Goal: Information Seeking & Learning: Learn about a topic

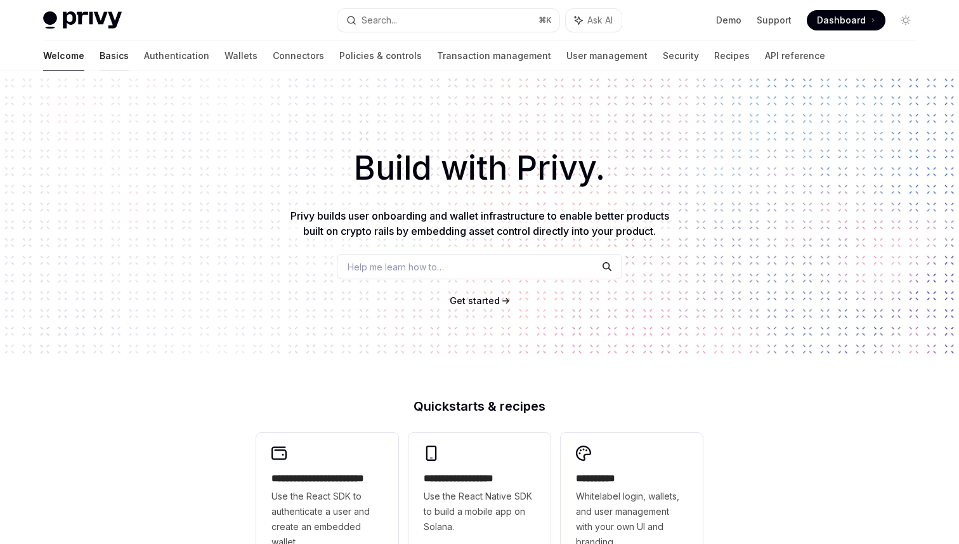
click at [100, 66] on link "Basics" at bounding box center [114, 56] width 29 height 30
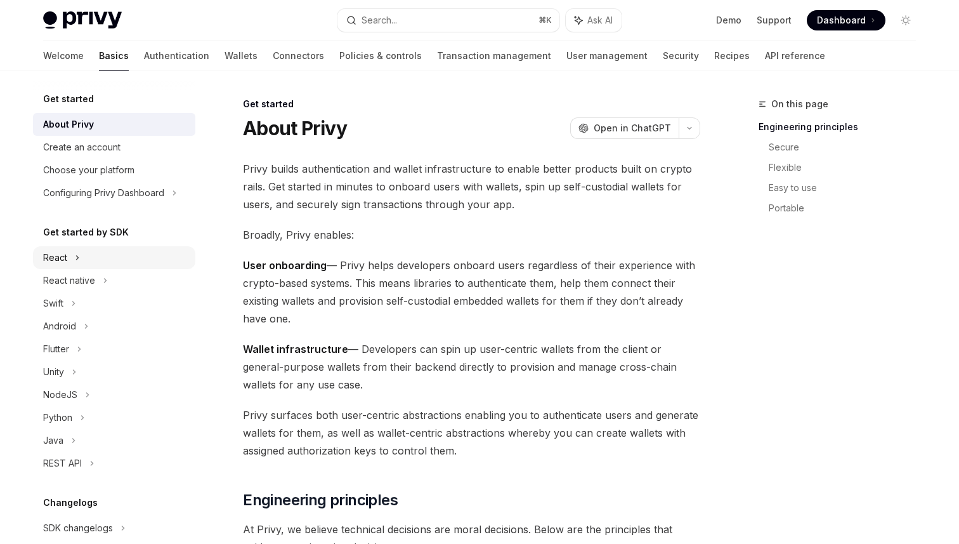
click at [84, 261] on div "React" at bounding box center [114, 257] width 162 height 23
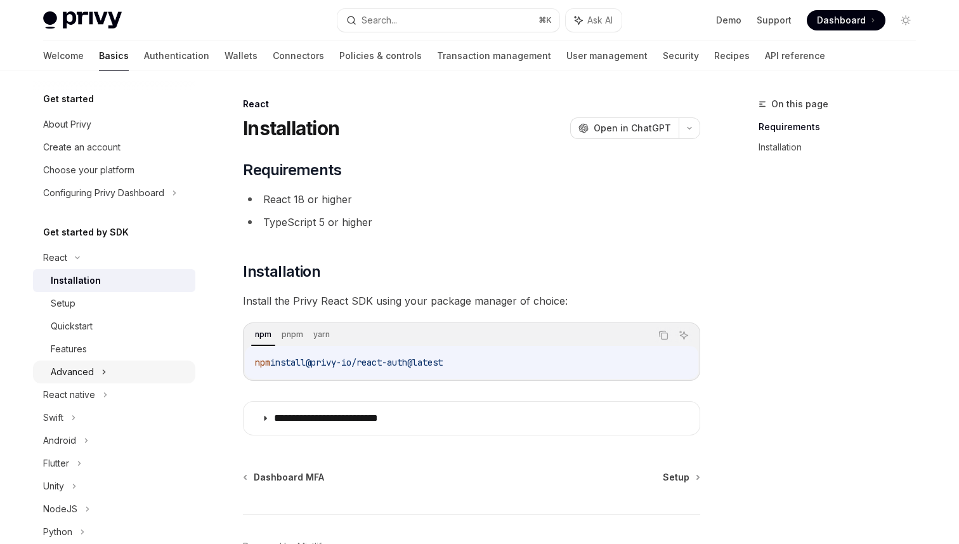
click at [91, 376] on div "Advanced" at bounding box center [72, 371] width 43 height 15
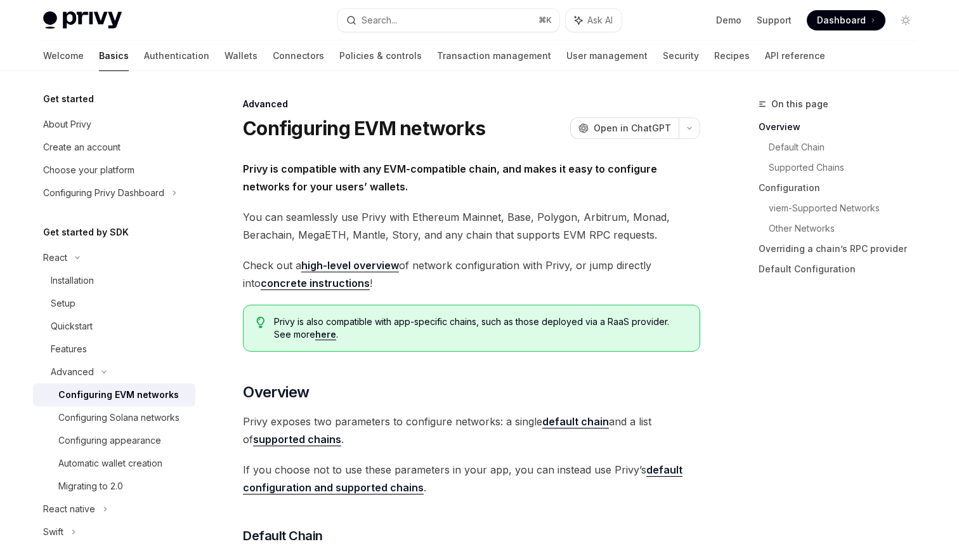
click at [99, 62] on link "Basics" at bounding box center [114, 56] width 30 height 30
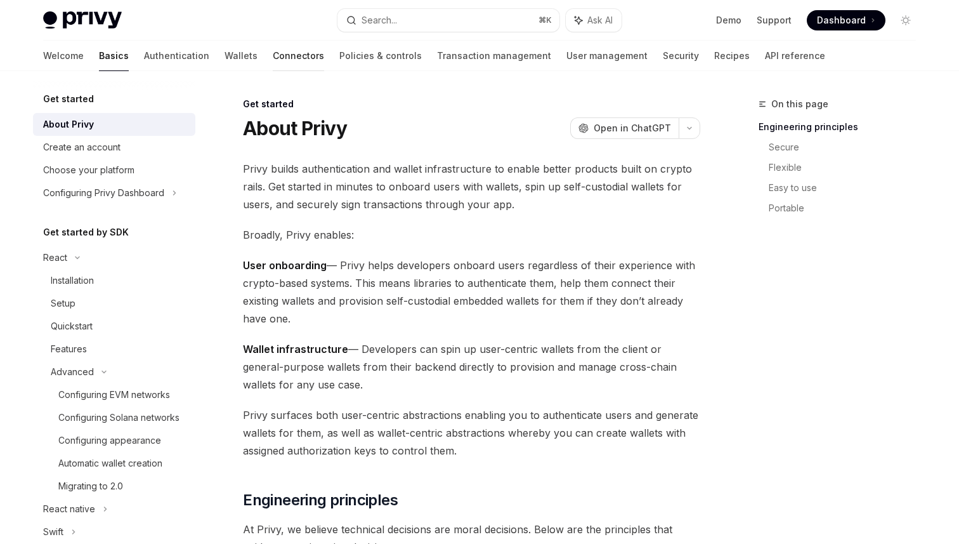
click at [273, 62] on link "Connectors" at bounding box center [298, 56] width 51 height 30
type textarea "*"
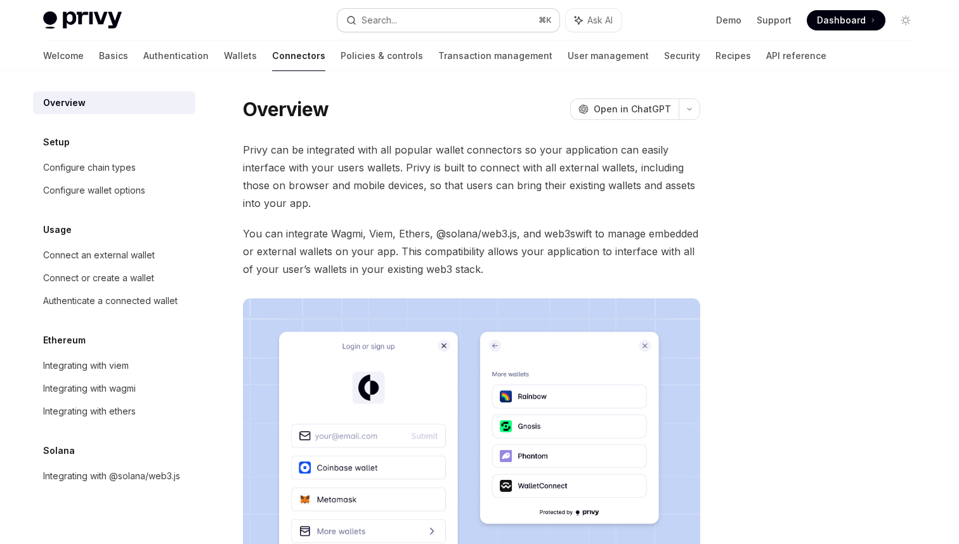
click at [437, 20] on button "Search... ⌘ K" at bounding box center [449, 20] width 222 height 23
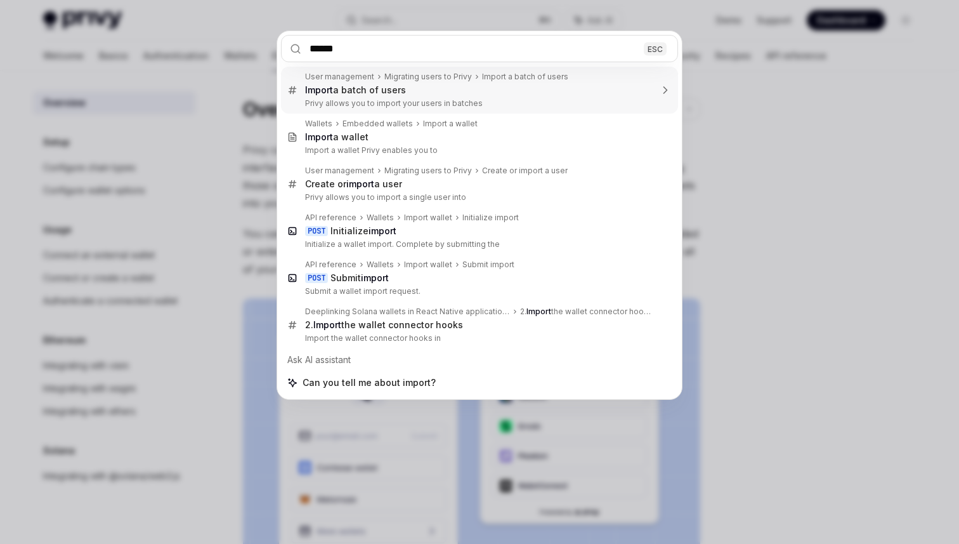
type input "******"
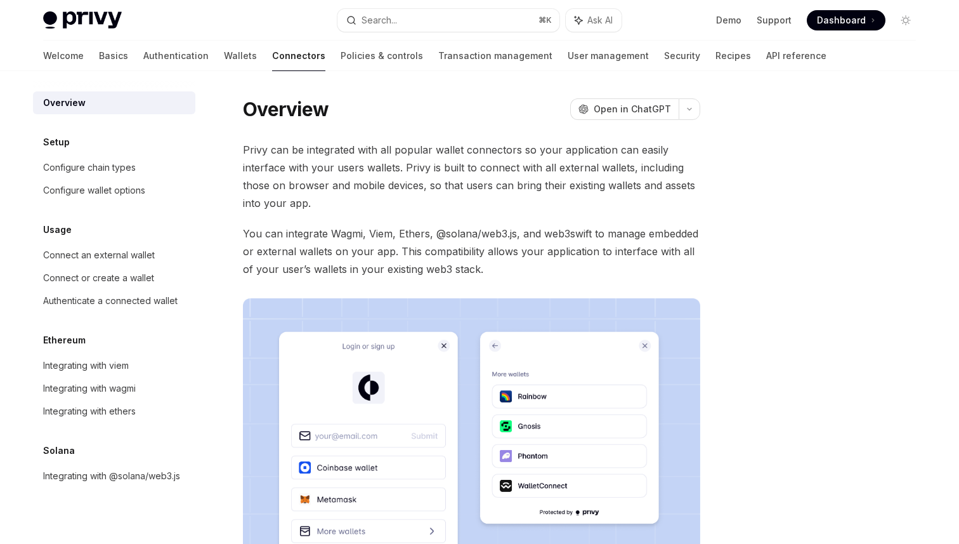
type textarea "*"
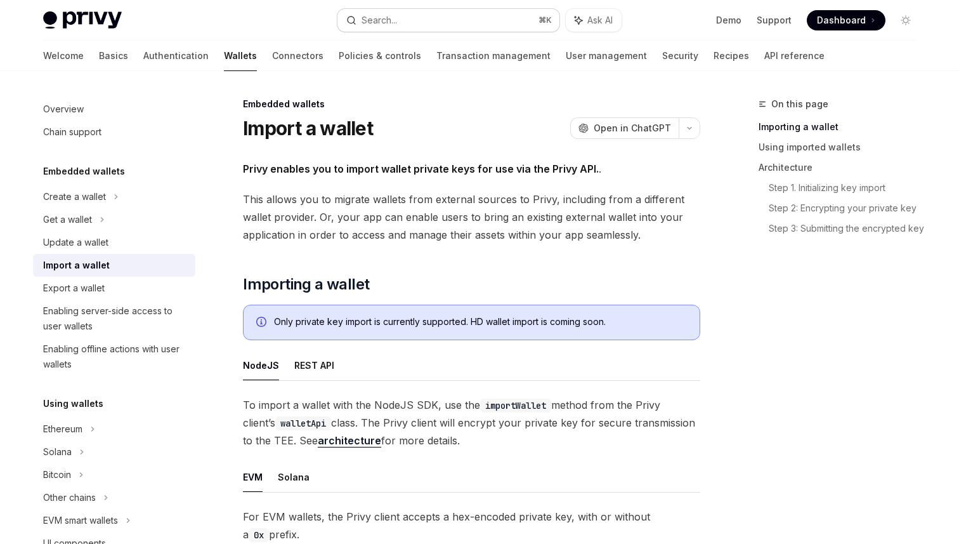
click at [390, 20] on div "Search..." at bounding box center [380, 20] width 36 height 15
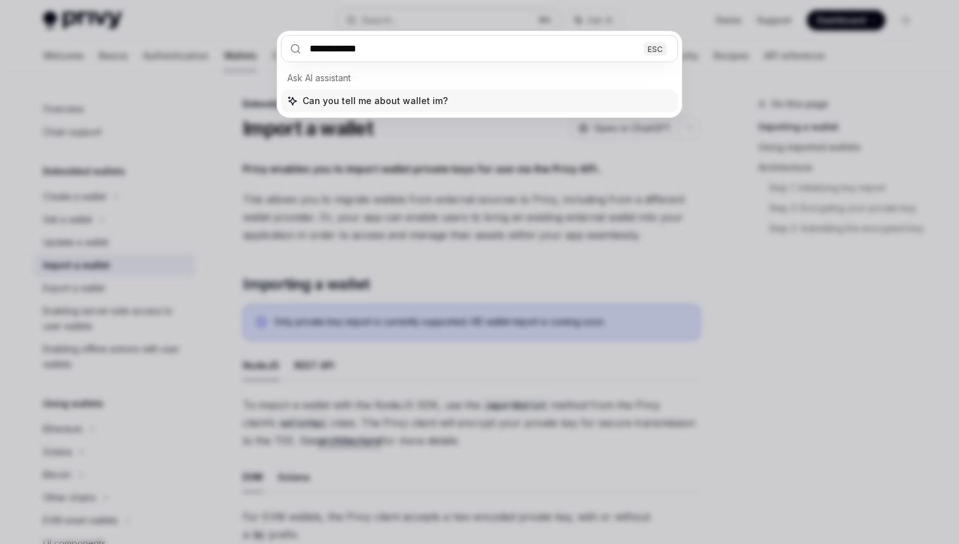
type input "**********"
